Goal: Find specific page/section: Find specific page/section

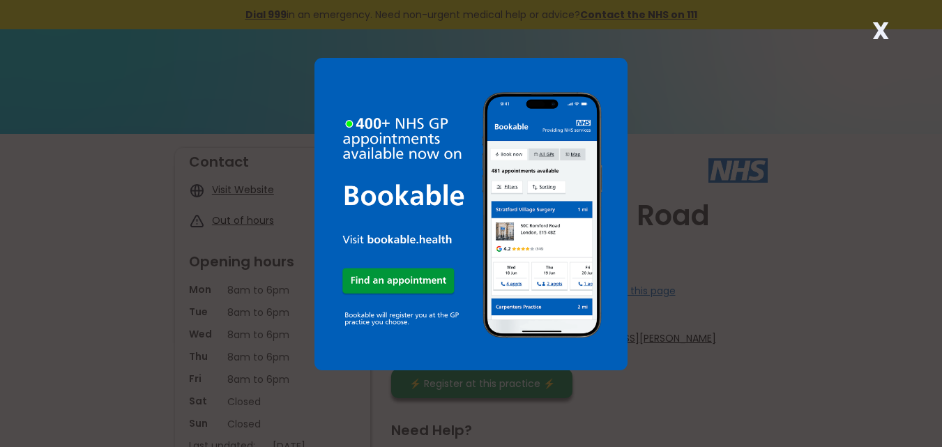
click at [880, 31] on strong "X" at bounding box center [881, 30] width 17 height 33
